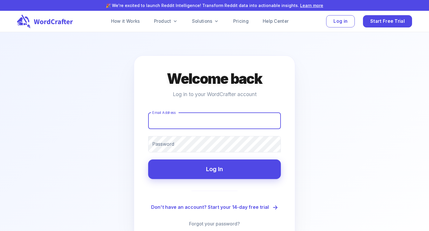
type input "[EMAIL_ADDRESS][DOMAIN_NAME]"
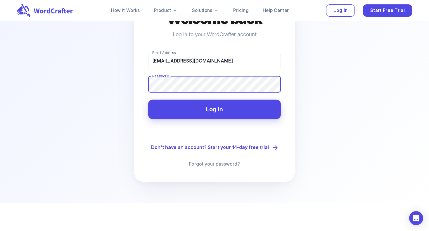
scroll to position [59, 0]
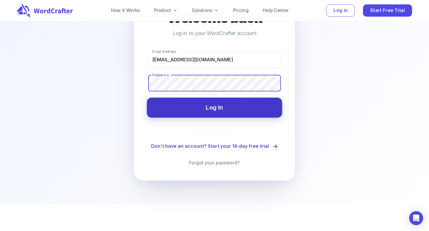
click at [147, 98] on button "Log In" at bounding box center [214, 108] width 135 height 20
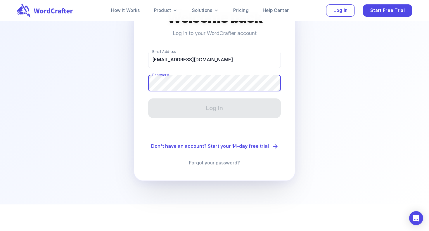
scroll to position [0, 0]
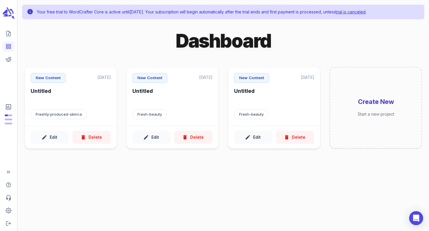
click at [365, 12] on link "trial is canceled" at bounding box center [350, 11] width 30 height 5
